Goal: Book appointment/travel/reservation

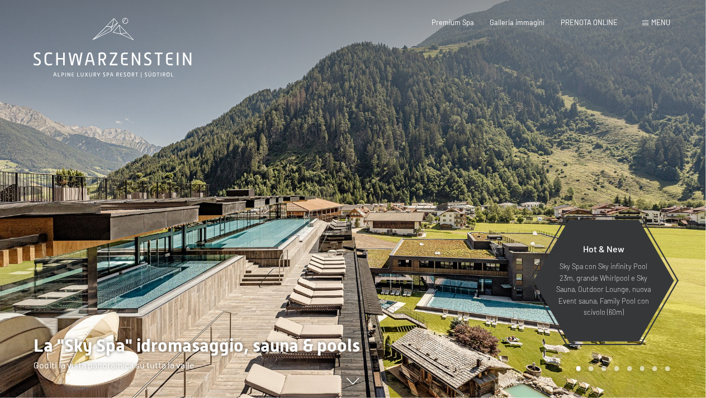
click at [662, 21] on span "Menu" at bounding box center [660, 22] width 19 height 9
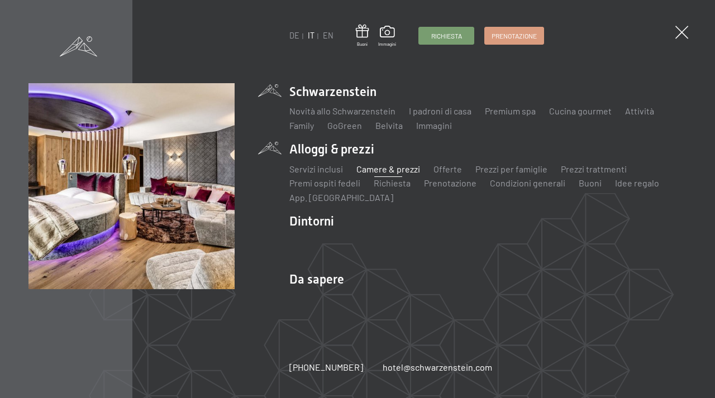
click at [374, 170] on link "Camere & prezzi" at bounding box center [389, 169] width 64 height 11
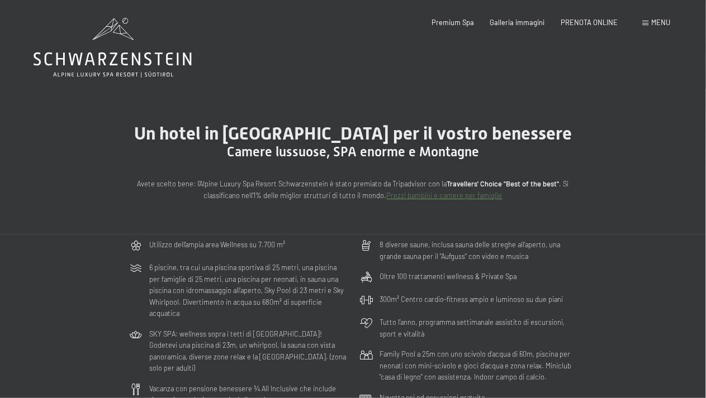
click at [657, 23] on span "Menu" at bounding box center [660, 22] width 19 height 9
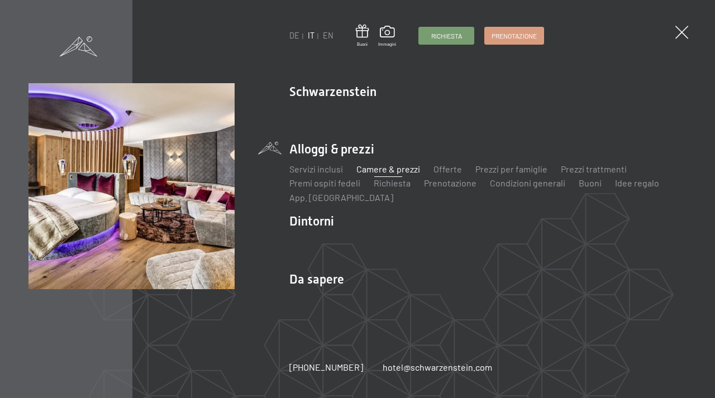
click at [373, 170] on link "Camere & prezzi" at bounding box center [389, 169] width 64 height 11
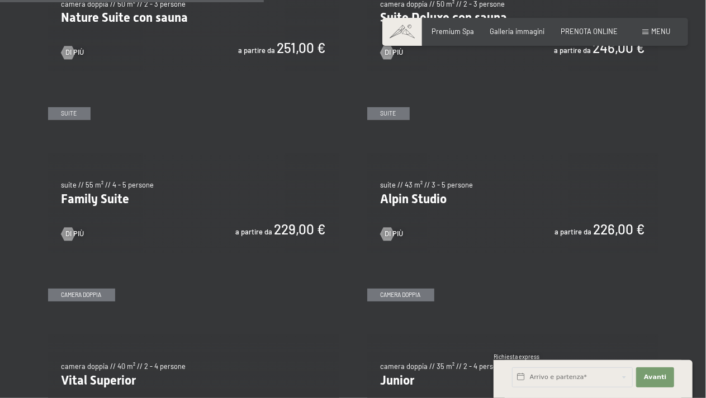
scroll to position [1062, 0]
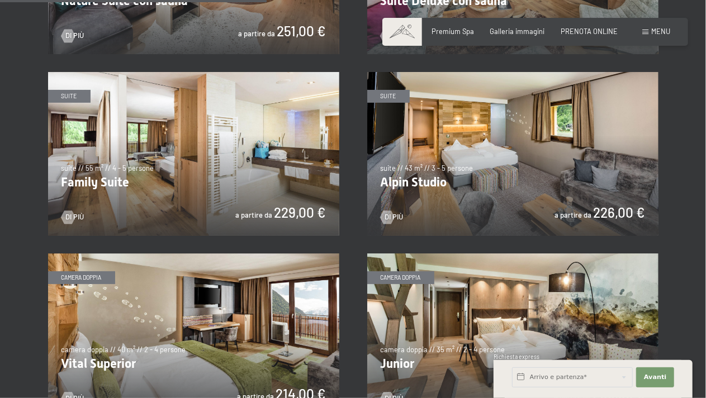
click at [248, 188] on img at bounding box center [193, 154] width 291 height 164
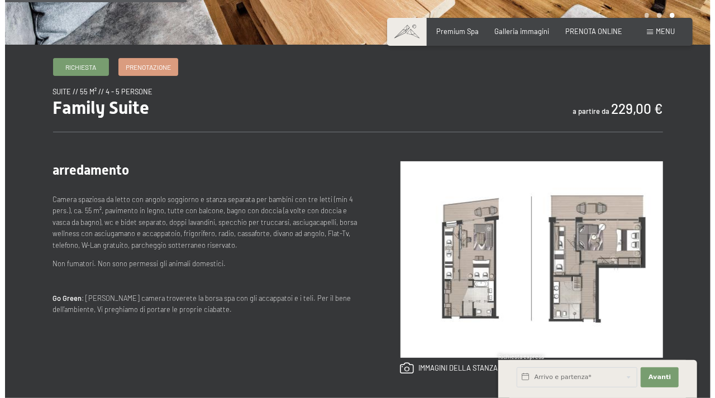
scroll to position [335, 0]
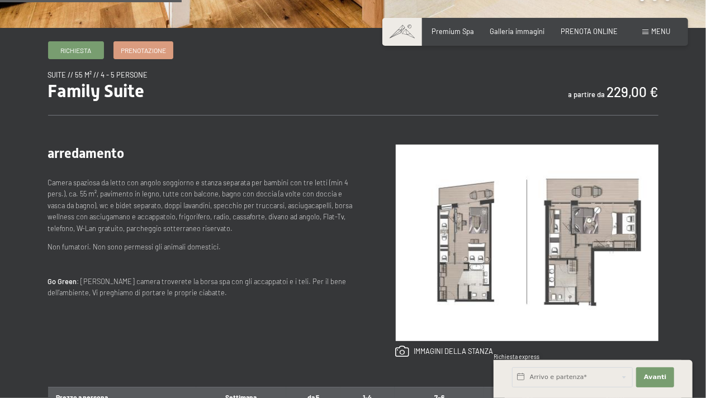
click at [662, 34] on span "Menu" at bounding box center [660, 31] width 19 height 9
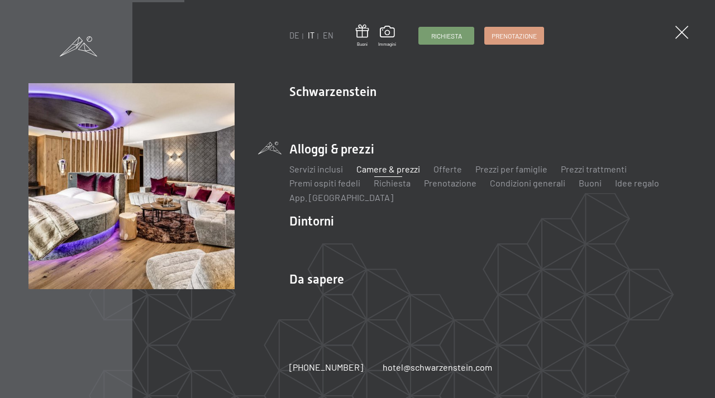
click at [498, 175] on li "Prezzi per famiglie" at bounding box center [512, 169] width 72 height 12
click at [490, 171] on link "Prezzi per famiglie" at bounding box center [512, 169] width 72 height 11
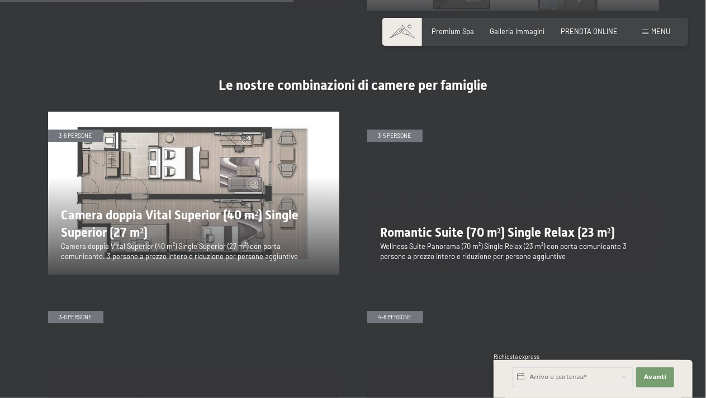
scroll to position [1565, 0]
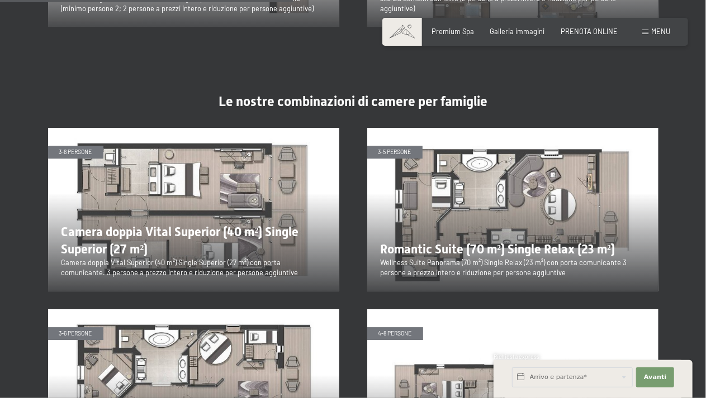
click at [188, 168] on img at bounding box center [193, 210] width 291 height 164
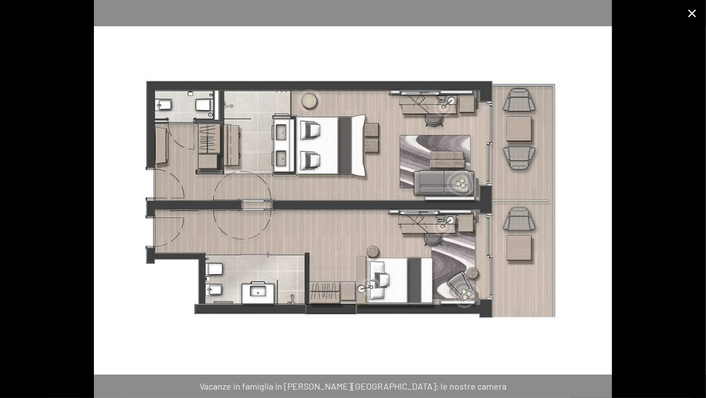
click at [694, 13] on button "Close gallery" at bounding box center [692, 13] width 28 height 26
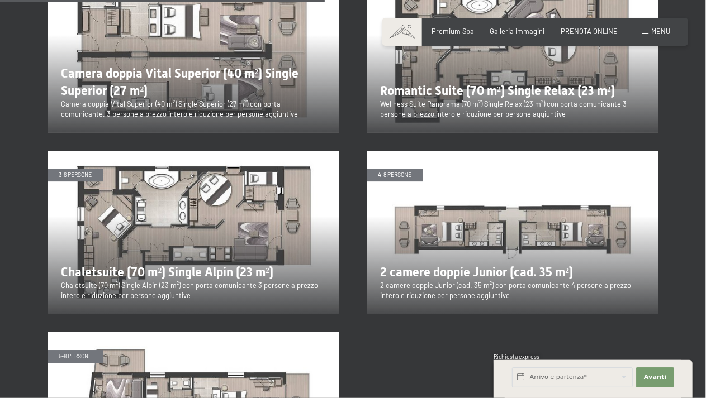
scroll to position [1732, 0]
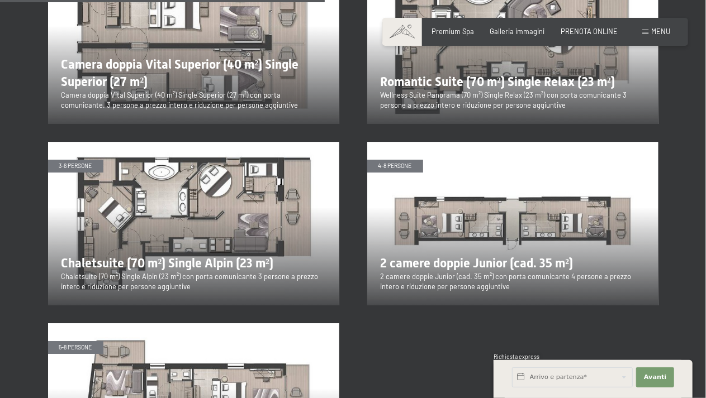
click at [458, 201] on img at bounding box center [512, 224] width 291 height 164
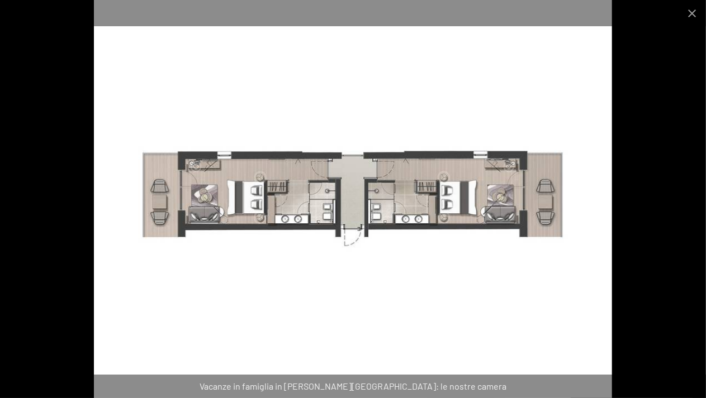
scroll to position [1844, 0]
click at [694, 13] on button "Close gallery" at bounding box center [692, 13] width 28 height 26
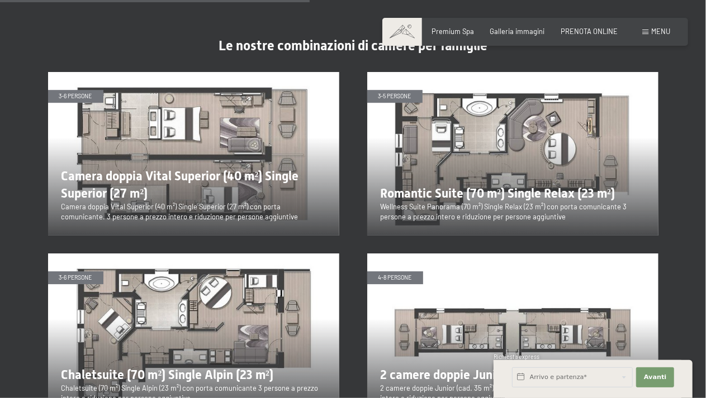
scroll to position [1676, 0]
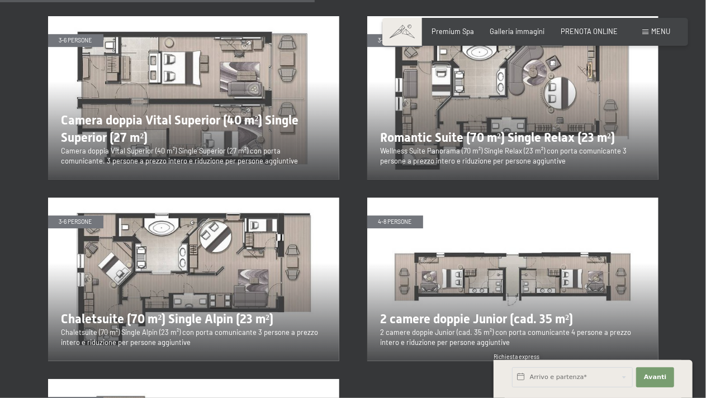
click at [173, 85] on img at bounding box center [193, 98] width 291 height 164
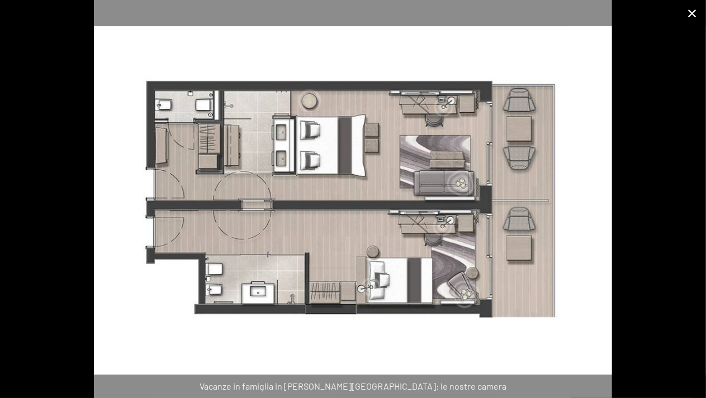
click at [692, 13] on button "Close gallery" at bounding box center [692, 13] width 28 height 26
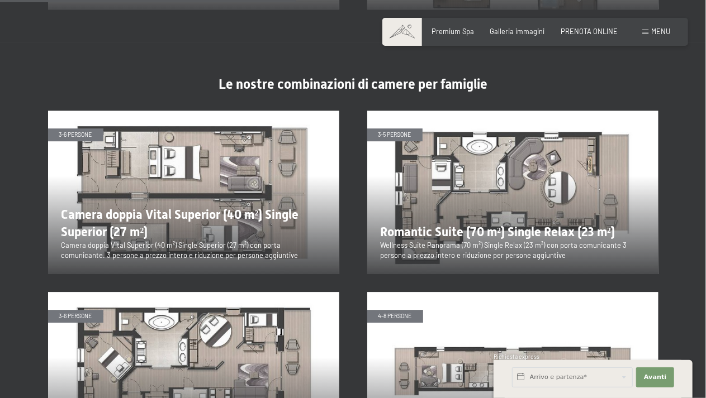
scroll to position [1565, 0]
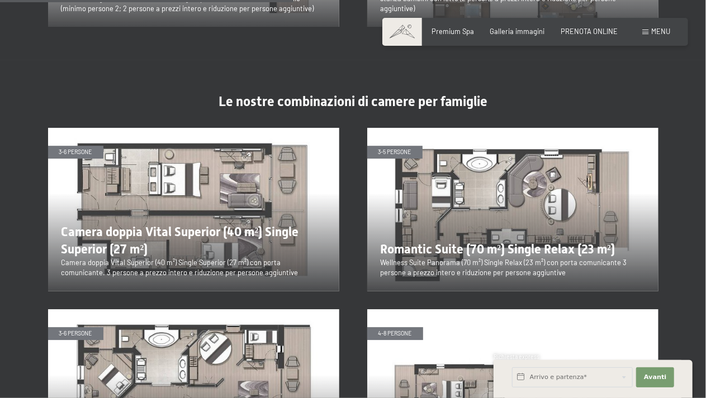
click at [494, 189] on img at bounding box center [512, 210] width 291 height 164
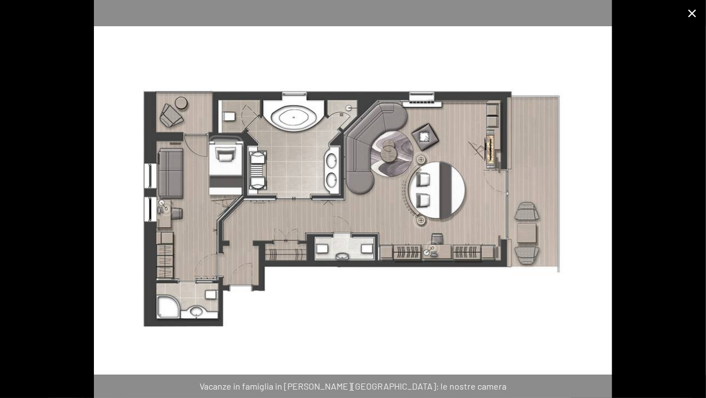
click at [692, 17] on button "Close gallery" at bounding box center [692, 13] width 28 height 26
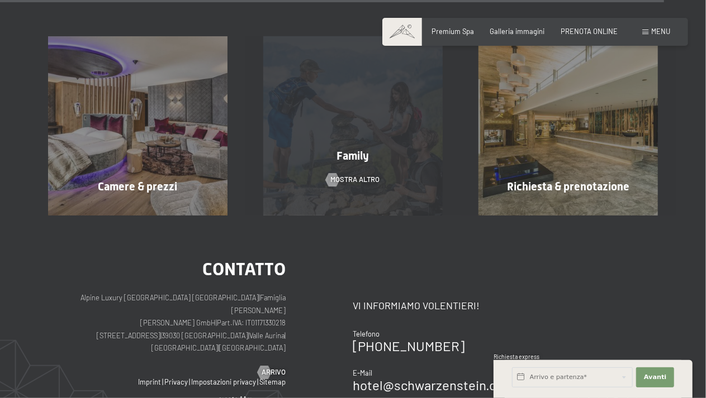
scroll to position [3576, 0]
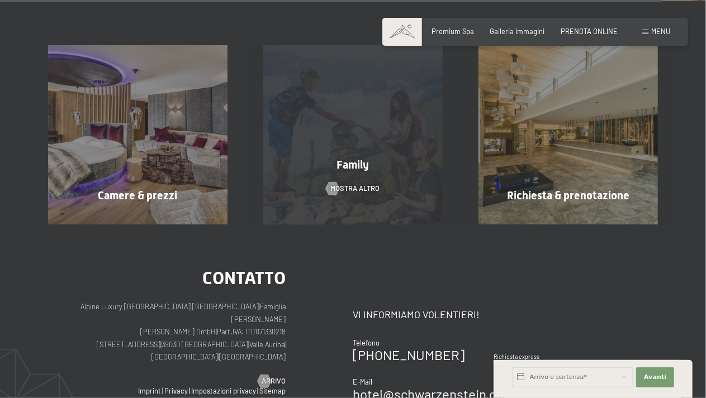
click at [354, 158] on span "Family" at bounding box center [352, 164] width 32 height 13
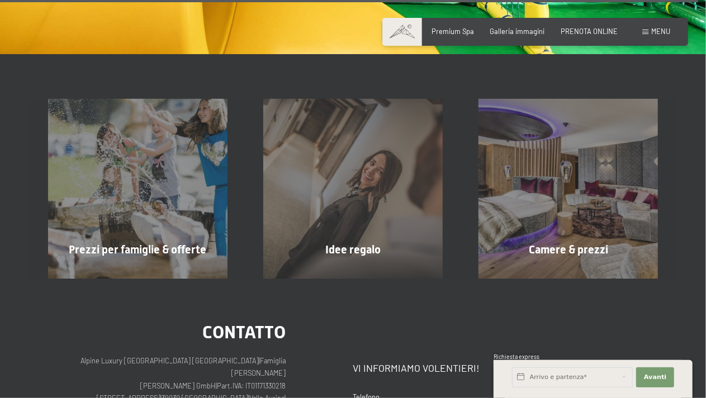
scroll to position [6251, 0]
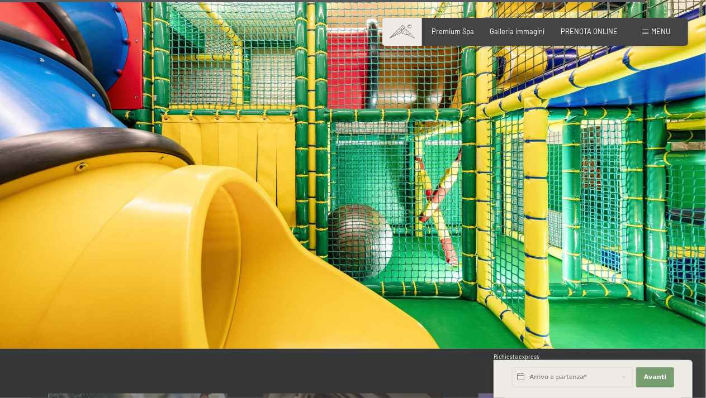
click at [665, 34] on span "Menu" at bounding box center [660, 31] width 19 height 9
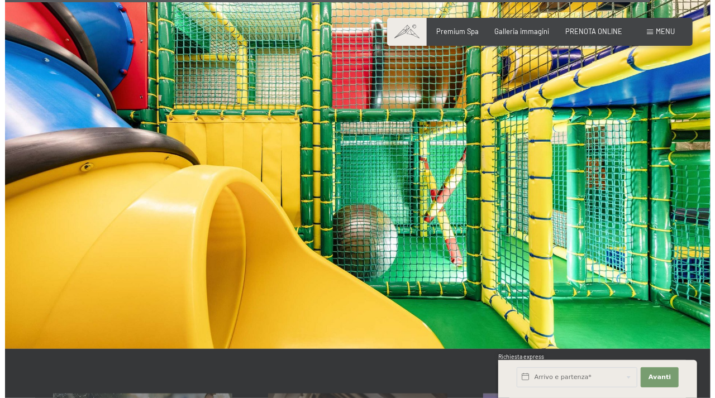
scroll to position [6003, 0]
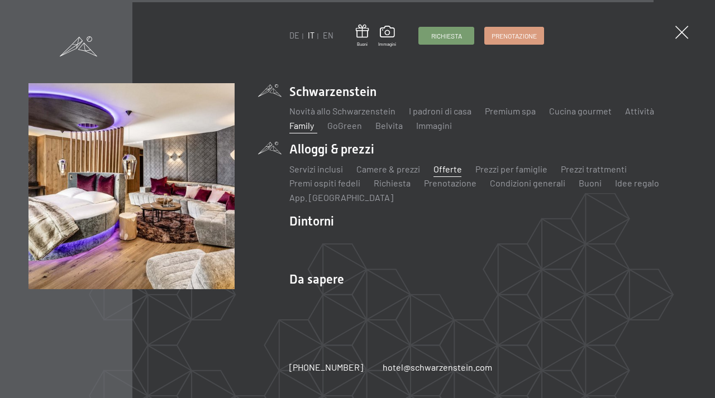
click at [445, 167] on link "Offerte" at bounding box center [448, 169] width 28 height 11
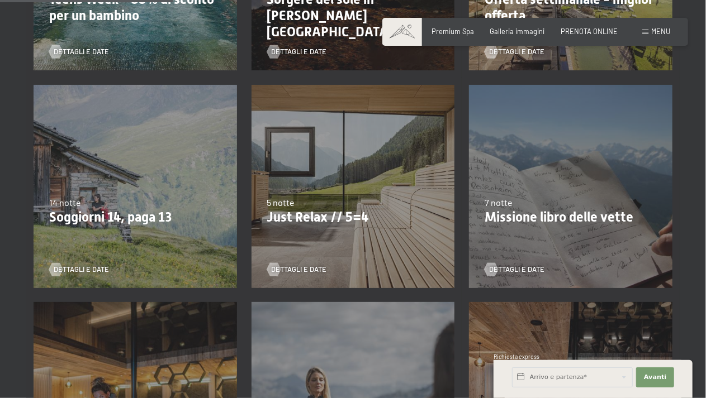
scroll to position [447, 0]
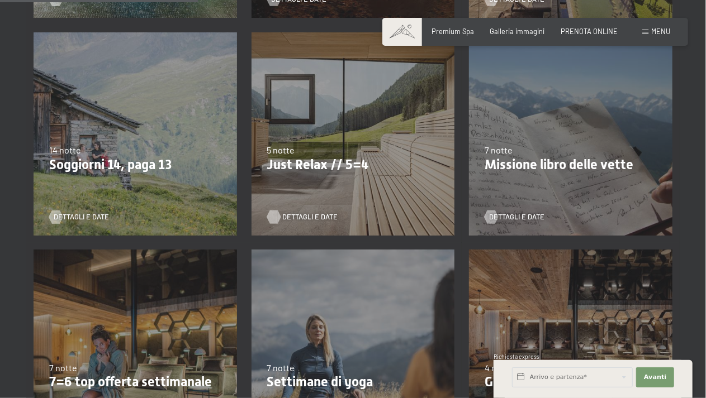
click at [291, 217] on span "Dettagli e Date" at bounding box center [310, 217] width 55 height 10
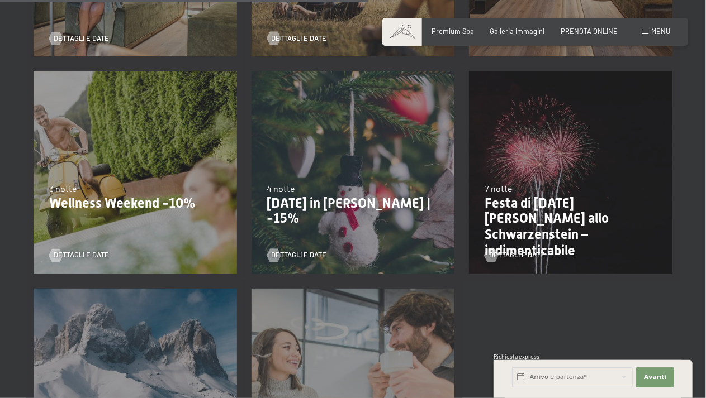
scroll to position [838, 0]
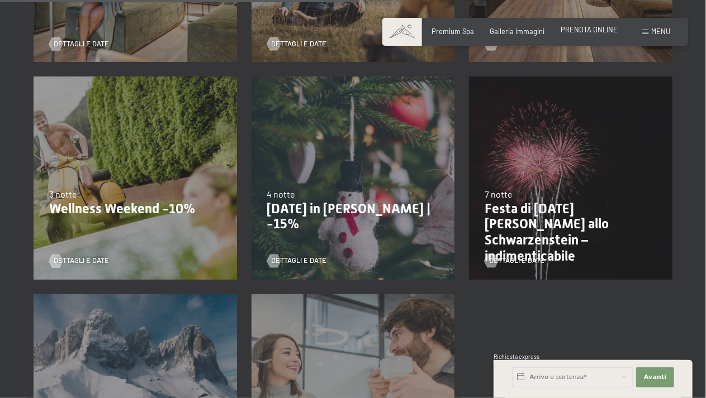
click at [583, 30] on span "PRENOTA ONLINE" at bounding box center [588, 29] width 57 height 9
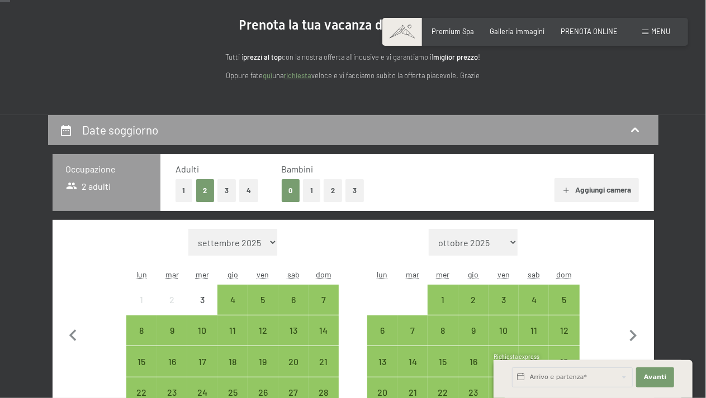
scroll to position [112, 0]
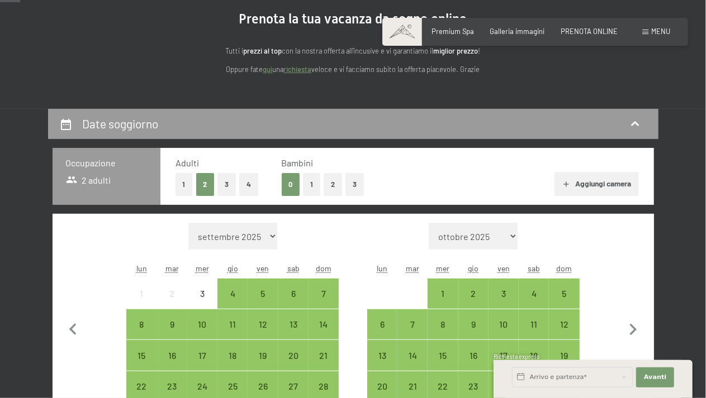
click at [333, 184] on button "2" at bounding box center [333, 184] width 18 height 23
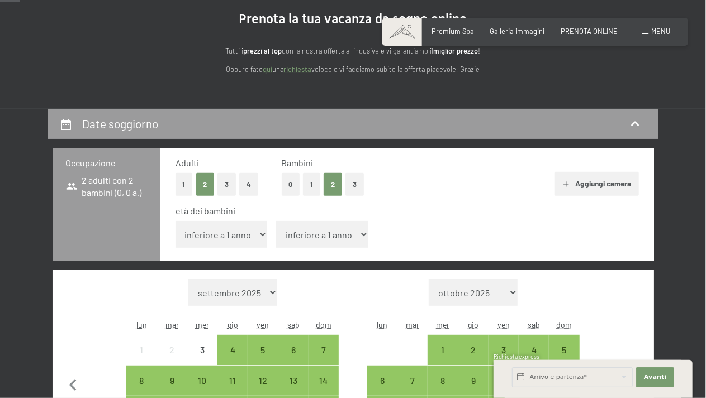
click at [263, 234] on span "Consenso marketing*" at bounding box center [287, 231] width 84 height 11
click at [239, 234] on input "Consenso marketing*" at bounding box center [233, 231] width 11 height 11
click at [258, 233] on span "Consenso marketing*" at bounding box center [287, 231] width 84 height 11
click at [239, 233] on input "Consenso marketing*" at bounding box center [233, 231] width 11 height 11
checkbox input "false"
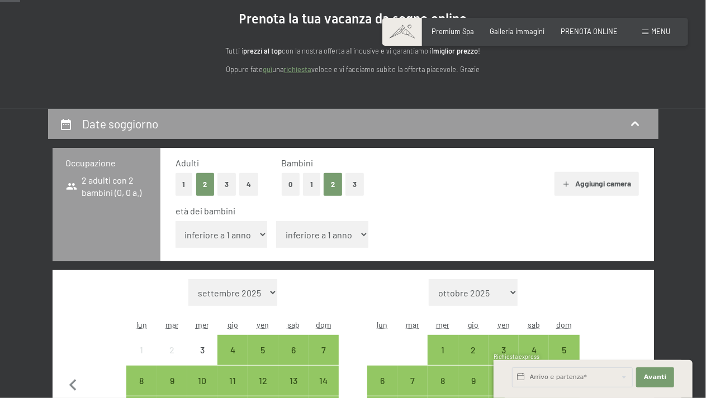
click at [222, 236] on select "inferiore a 1 anno 1 anno 2 anni 3 anni 4 anni 5 anni 6 anni 7 anni 8 anni 9 an…" at bounding box center [221, 234] width 92 height 27
select select "7"
click at [175, 221] on select "inferiore a 1 anno 1 anno 2 anni 3 anni 4 anni 5 anni 6 anni 7 anni 8 anni 9 an…" at bounding box center [221, 234] width 92 height 27
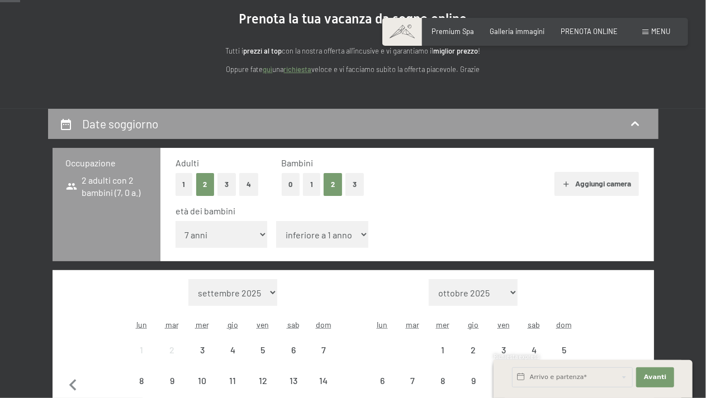
click at [330, 234] on select "inferiore a 1 anno 1 anno 2 anni 3 anni 4 anni 5 anni 6 anni 7 anni 8 anni 9 an…" at bounding box center [322, 234] width 92 height 27
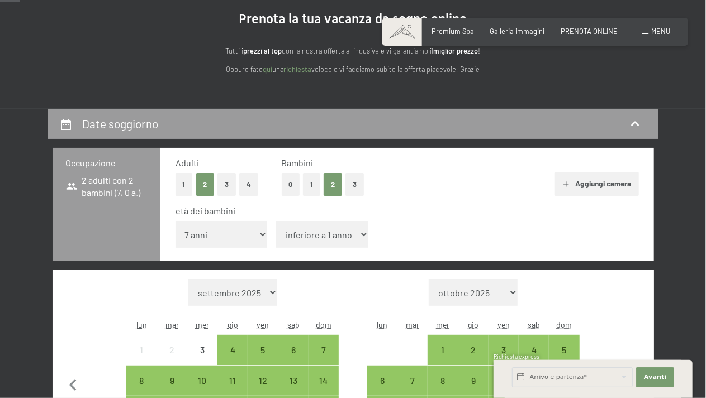
select select "9"
click at [276, 221] on select "inferiore a 1 anno 1 anno 2 anni 3 anni 4 anni 5 anni 6 anni 7 anni 8 anni 9 an…" at bounding box center [322, 234] width 92 height 27
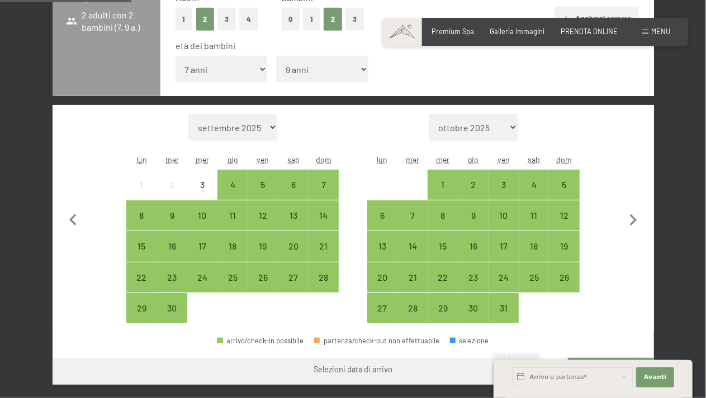
scroll to position [335, 0]
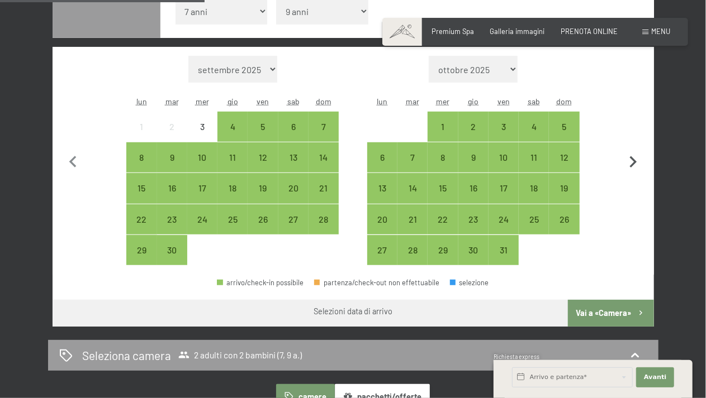
click at [637, 164] on icon "button" at bounding box center [632, 162] width 23 height 23
select select "[DATE]"
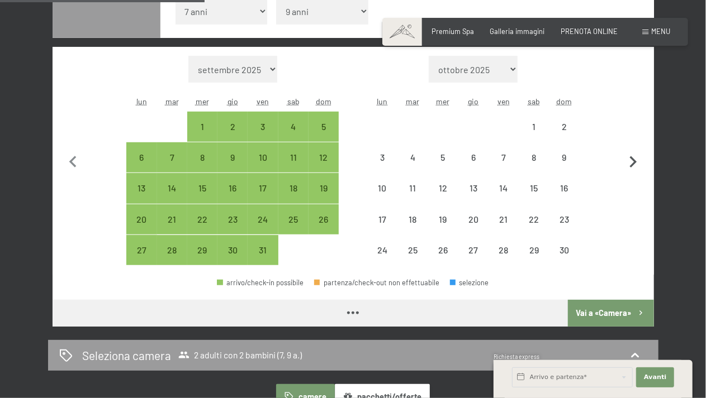
select select "[DATE]"
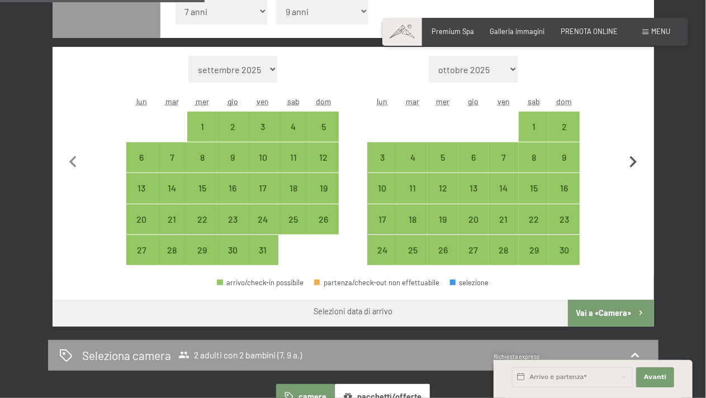
click at [633, 164] on icon "button" at bounding box center [633, 162] width 7 height 12
select select "[DATE]"
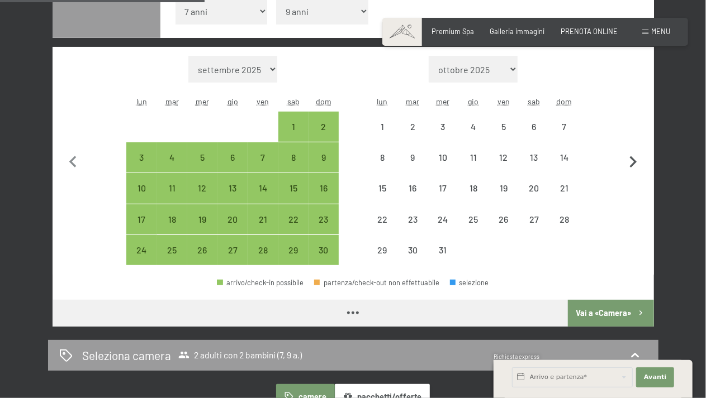
select select "[DATE]"
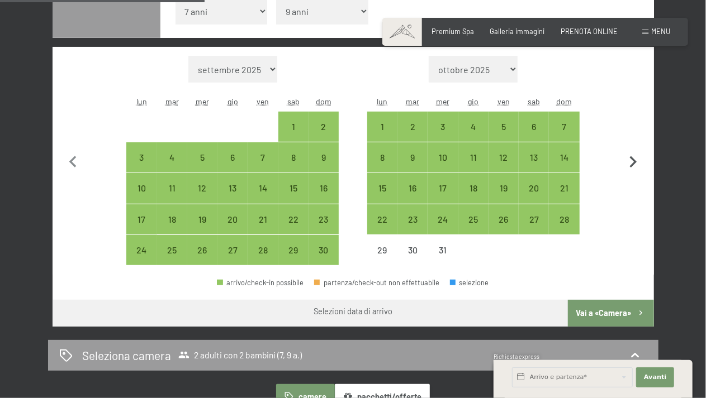
click at [633, 161] on icon "button" at bounding box center [632, 162] width 23 height 23
select select "[DATE]"
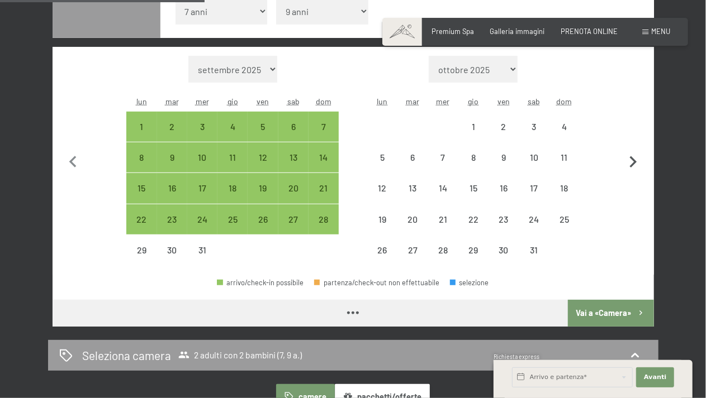
select select "[DATE]"
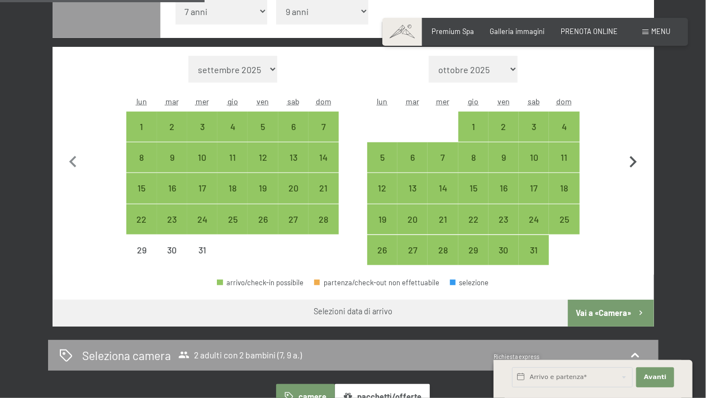
click at [633, 161] on icon "button" at bounding box center [632, 162] width 23 height 23
select select "[DATE]"
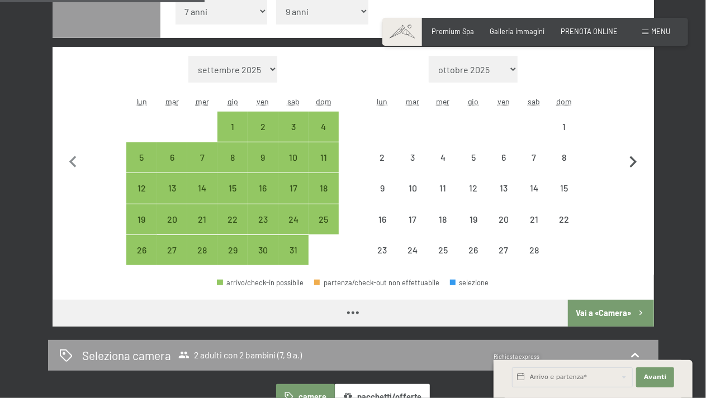
select select "[DATE]"
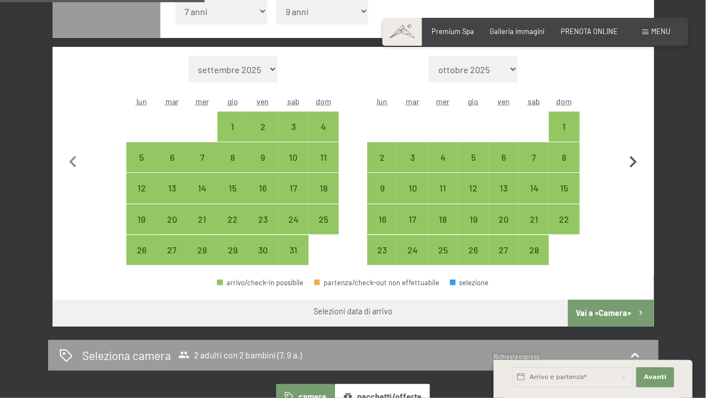
click at [633, 161] on icon "button" at bounding box center [632, 162] width 23 height 23
select select "[DATE]"
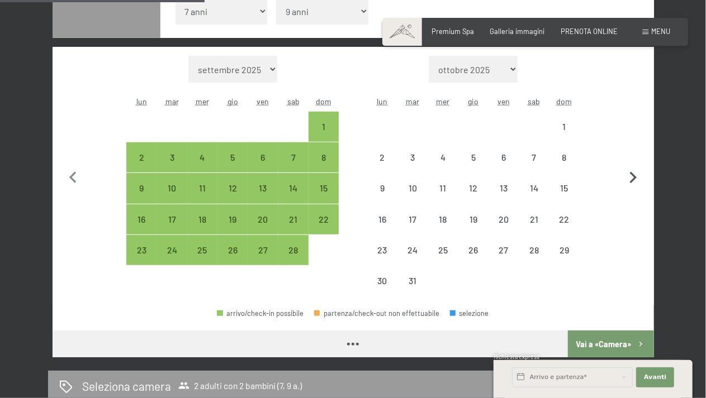
select select "[DATE]"
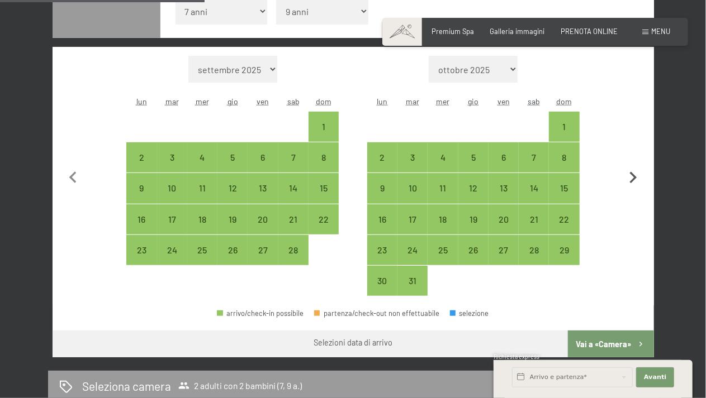
click at [633, 161] on button "button" at bounding box center [632, 176] width 23 height 241
select select "[DATE]"
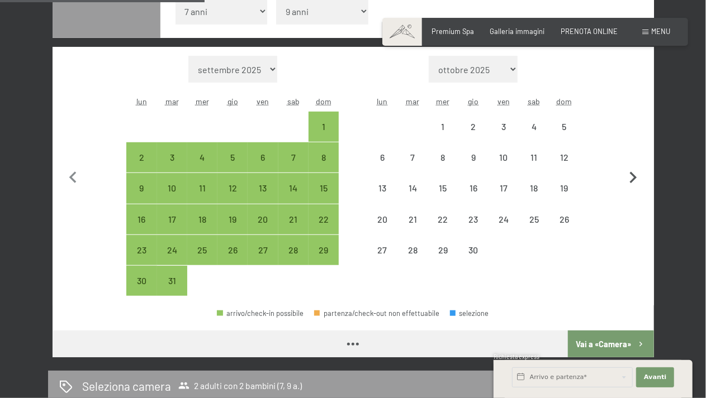
select select "[DATE]"
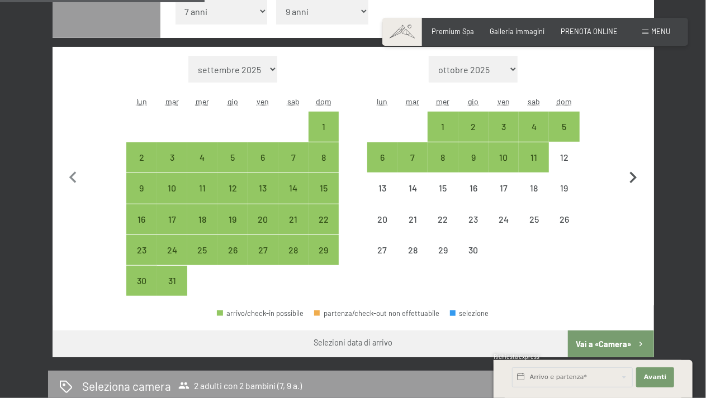
click at [633, 177] on icon "button" at bounding box center [632, 178] width 23 height 23
select select "[DATE]"
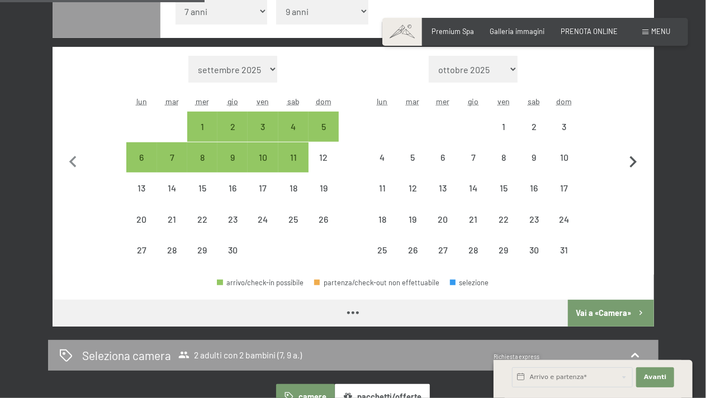
select select "[DATE]"
click at [634, 163] on icon "button" at bounding box center [633, 162] width 7 height 12
select select "[DATE]"
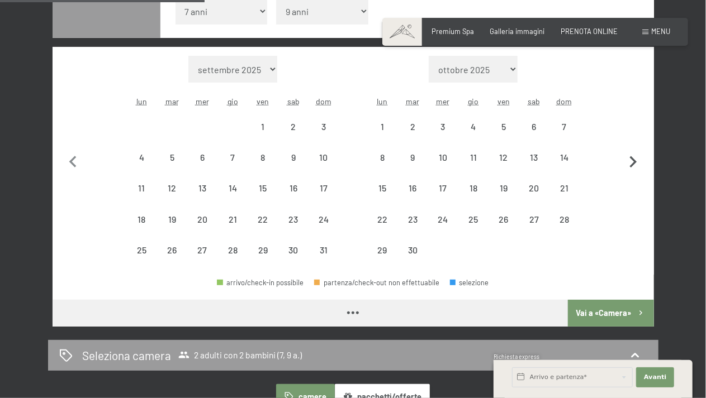
select select "[DATE]"
click at [476, 195] on div "18" at bounding box center [473, 198] width 28 height 28
select select "[DATE]"
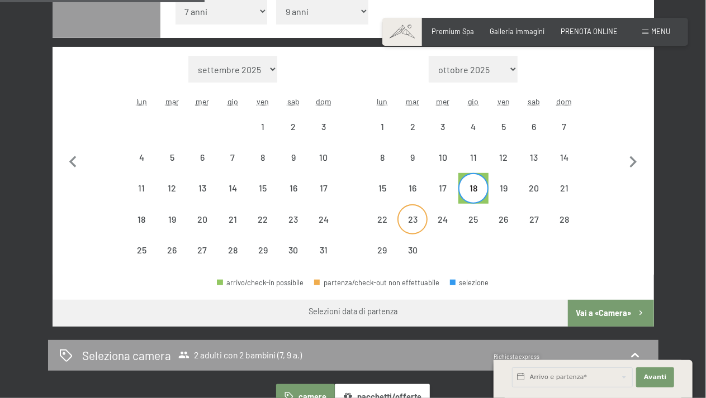
click at [412, 221] on div "23" at bounding box center [412, 229] width 28 height 28
select select "[DATE]"
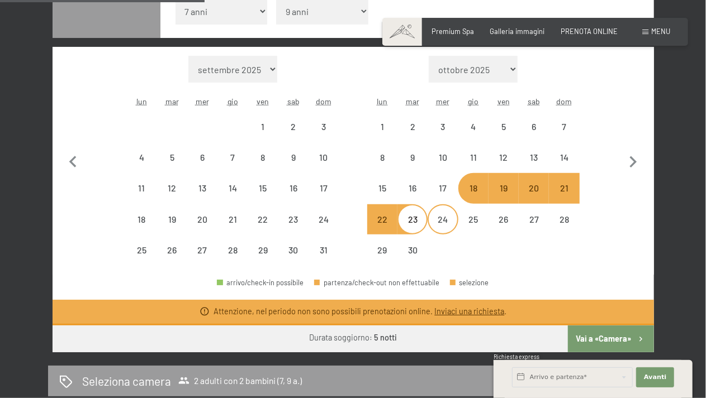
click at [444, 222] on div "24" at bounding box center [443, 229] width 28 height 28
select select "[DATE]"
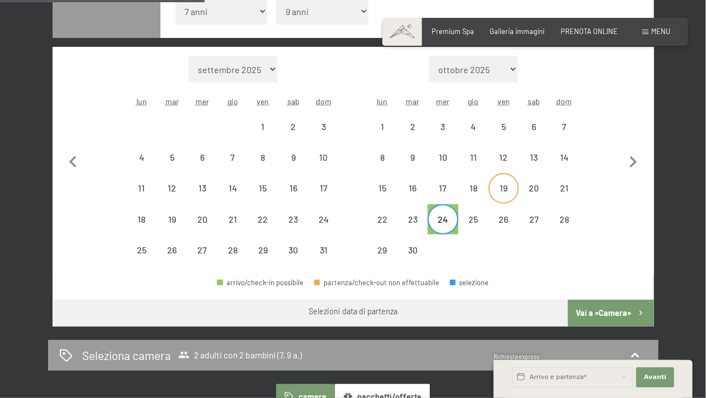
click at [498, 189] on div "19" at bounding box center [504, 198] width 28 height 28
select select "[DATE]"
click at [388, 220] on div "22" at bounding box center [382, 229] width 28 height 28
select select "[DATE]"
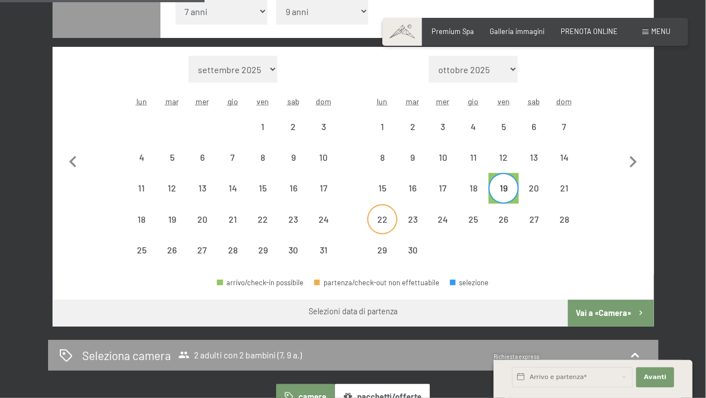
select select "[DATE]"
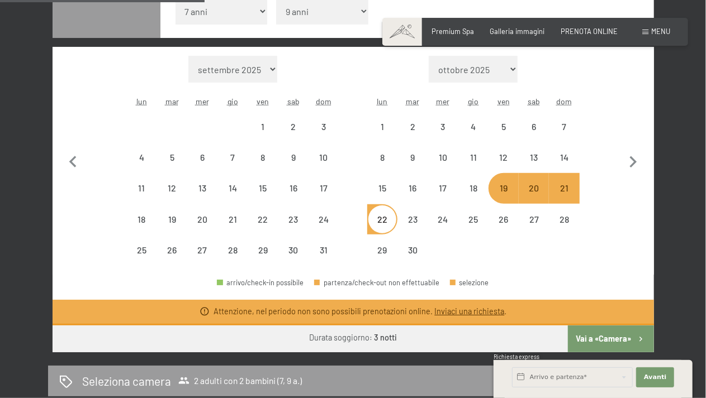
click at [496, 189] on div "19" at bounding box center [504, 198] width 28 height 28
select select "[DATE]"
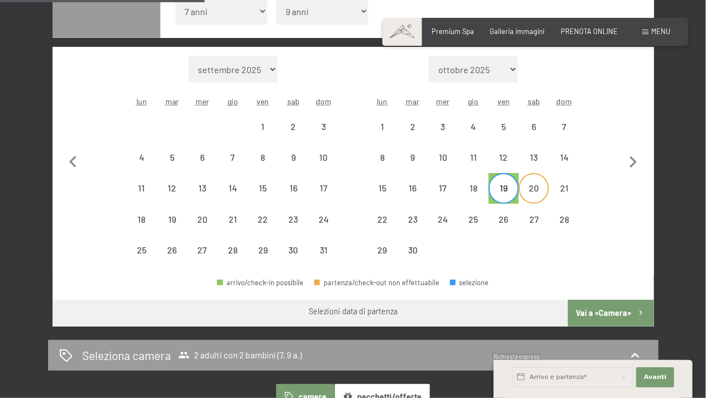
click at [530, 192] on div "20" at bounding box center [534, 198] width 28 height 28
select select "[DATE]"
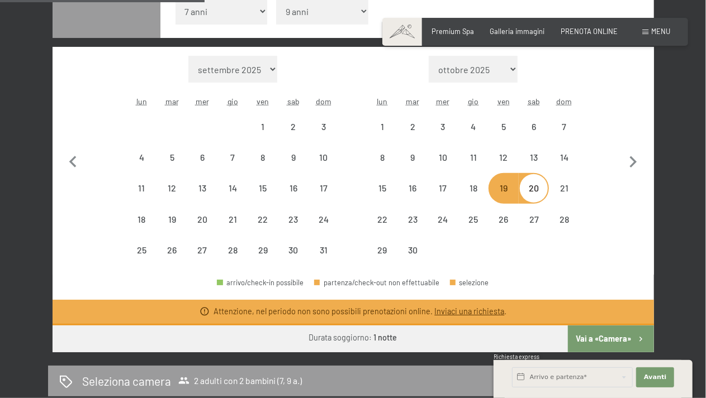
click at [506, 191] on div "19" at bounding box center [504, 198] width 28 height 28
select select "[DATE]"
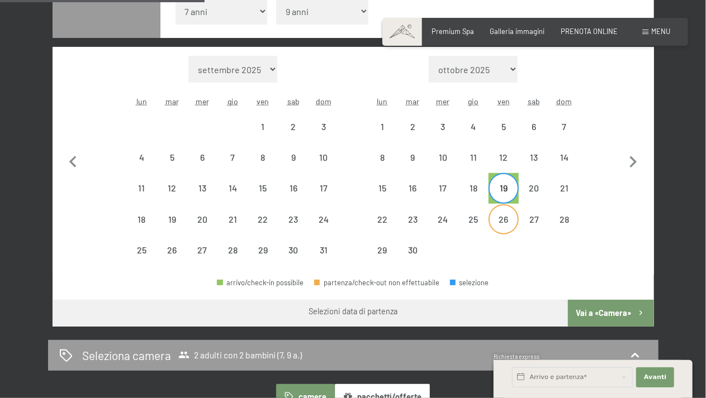
click at [503, 216] on div "26" at bounding box center [504, 229] width 28 height 28
select select "[DATE]"
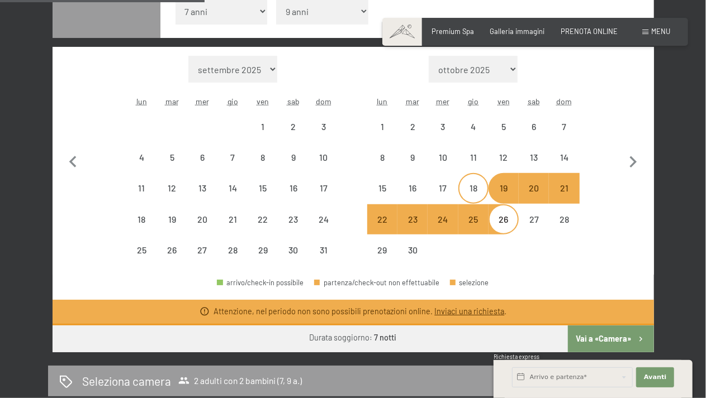
click at [474, 195] on div "18" at bounding box center [473, 198] width 28 height 28
select select "[DATE]"
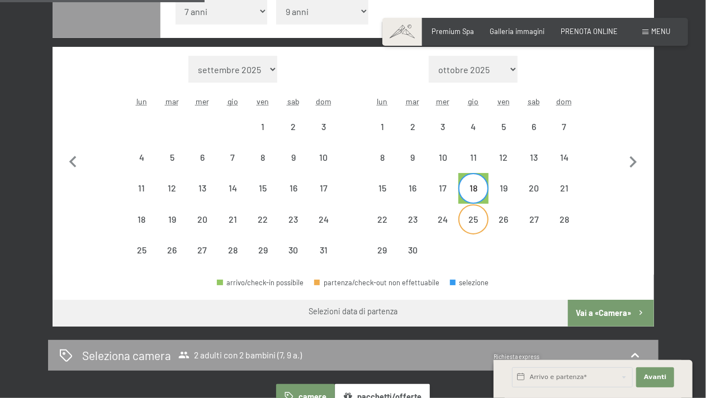
click at [474, 215] on div "25" at bounding box center [473, 229] width 28 height 28
select select "[DATE]"
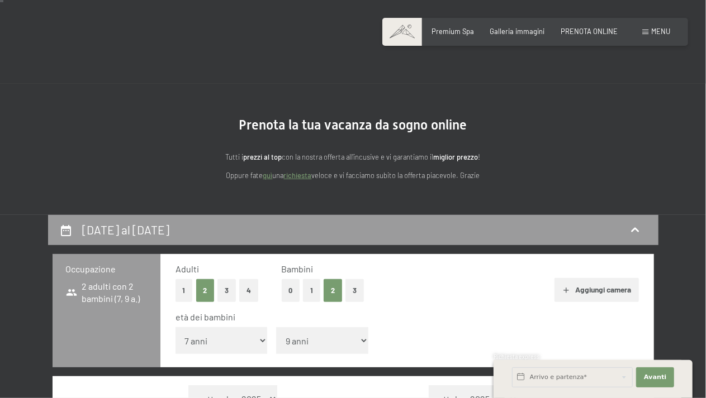
scroll to position [0, 0]
